Goal: Unclear

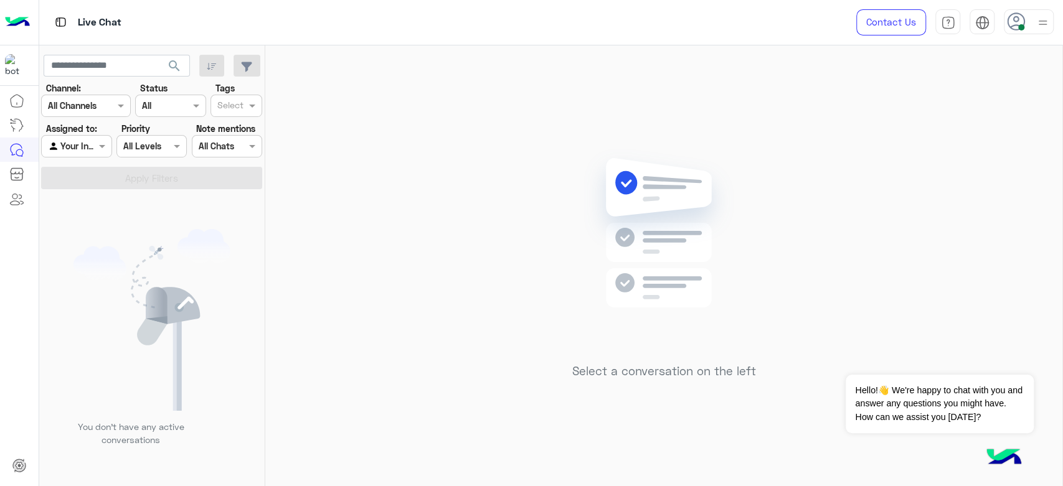
click at [488, 194] on div "Select a conversation on the left" at bounding box center [663, 268] width 797 height 446
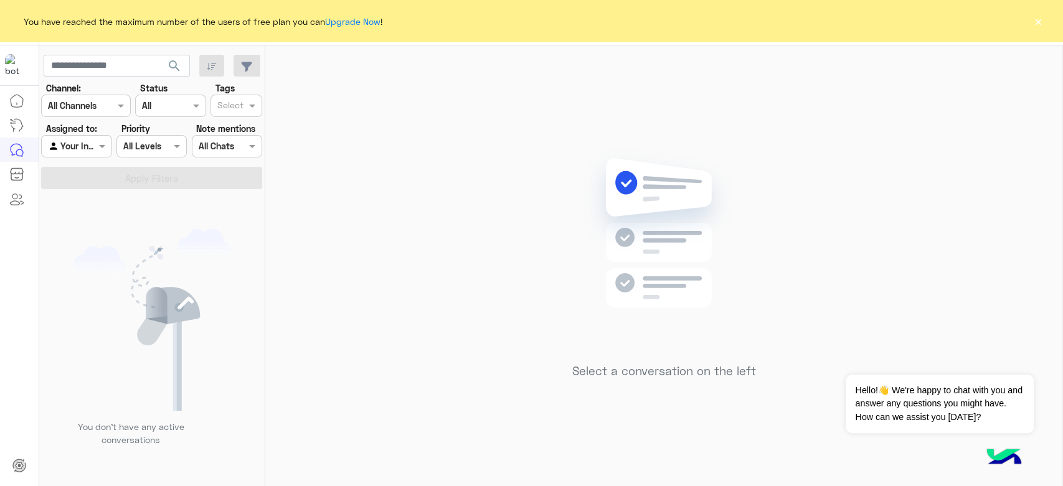
click at [1041, 16] on button "×" at bounding box center [1038, 21] width 12 height 12
